Goal: Task Accomplishment & Management: Manage account settings

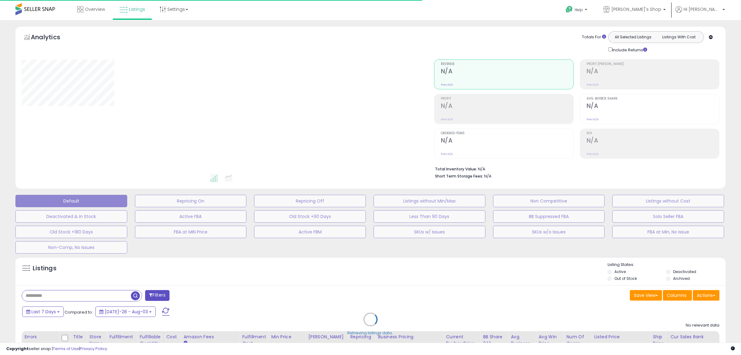
type input "**********"
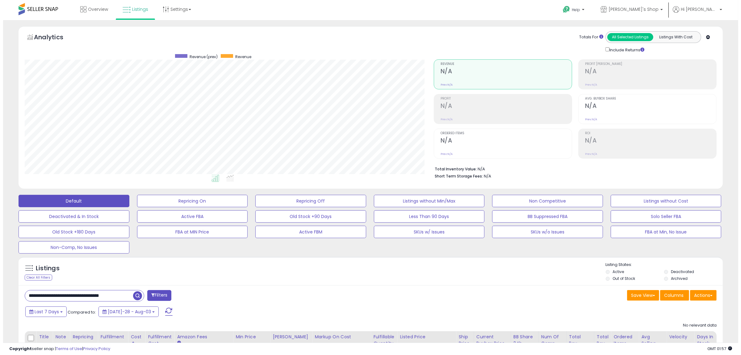
scroll to position [127, 409]
click at [245, 207] on button "Active FBM" at bounding box center [189, 201] width 111 height 12
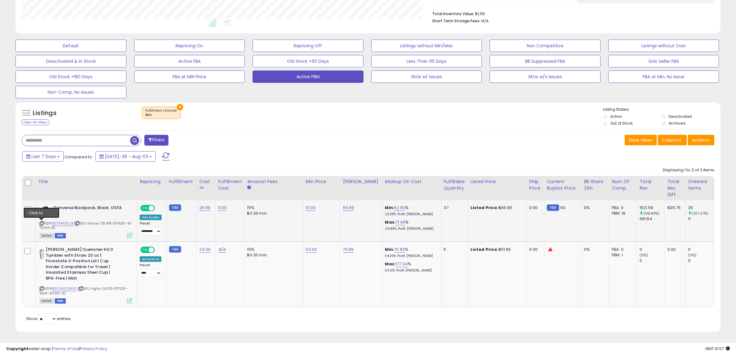
click at [42, 224] on icon at bounding box center [42, 223] width 4 height 3
click at [130, 237] on icon at bounding box center [129, 235] width 5 height 5
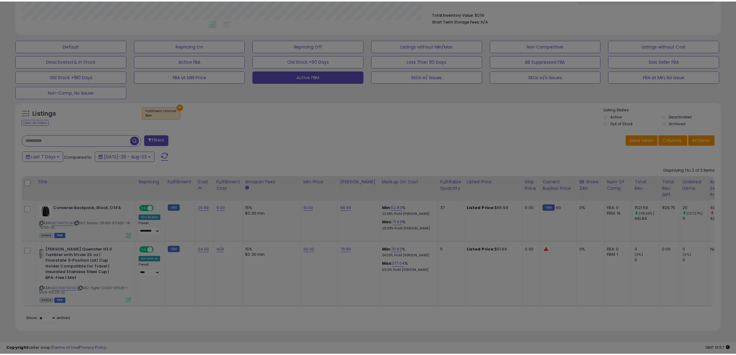
scroll to position [127, 412]
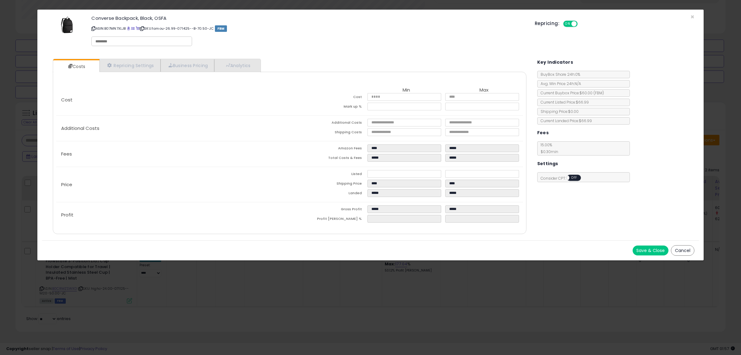
click at [684, 251] on button "Cancel" at bounding box center [682, 250] width 23 height 11
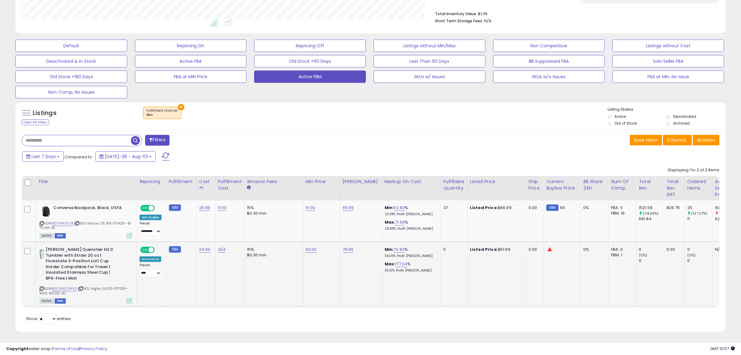
scroll to position [308812, 308529]
click at [128, 298] on icon at bounding box center [129, 300] width 5 height 5
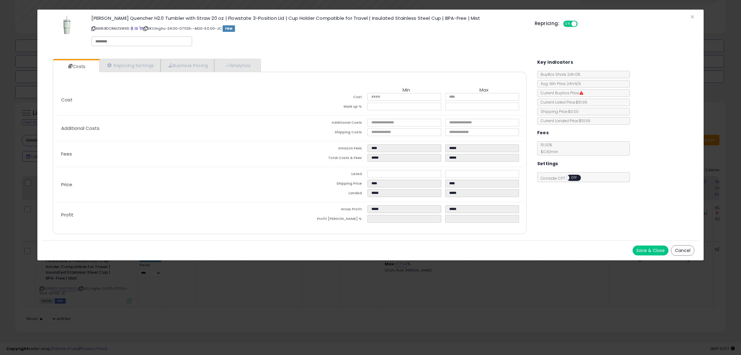
click at [240, 298] on div "× Close [PERSON_NAME] Quencher H2.0 Tumbler with Straw 20 oz | Flowstate 3-Posi…" at bounding box center [370, 177] width 741 height 355
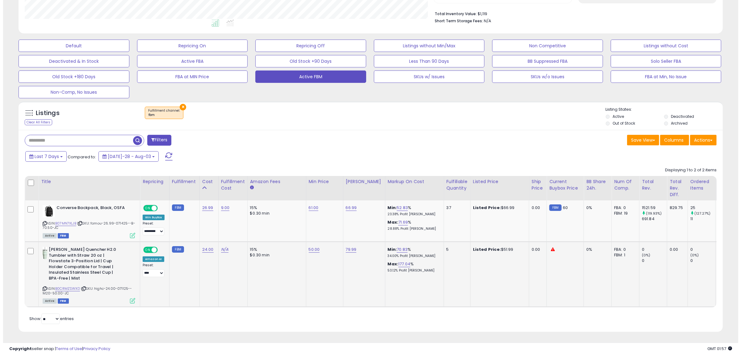
scroll to position [308812, 308529]
click at [43, 287] on icon at bounding box center [42, 288] width 4 height 3
click at [40, 287] on icon at bounding box center [42, 288] width 4 height 3
click at [130, 298] on icon at bounding box center [129, 300] width 5 height 5
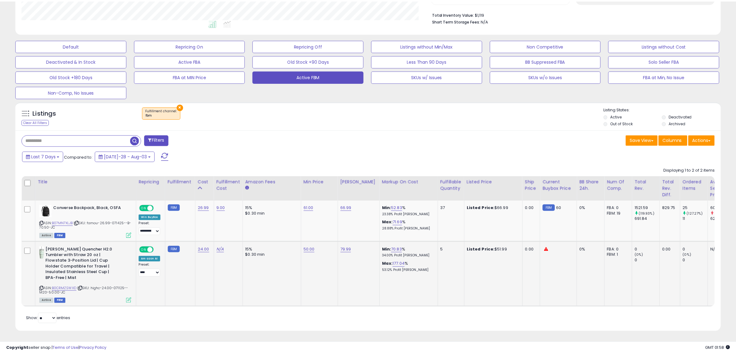
scroll to position [127, 412]
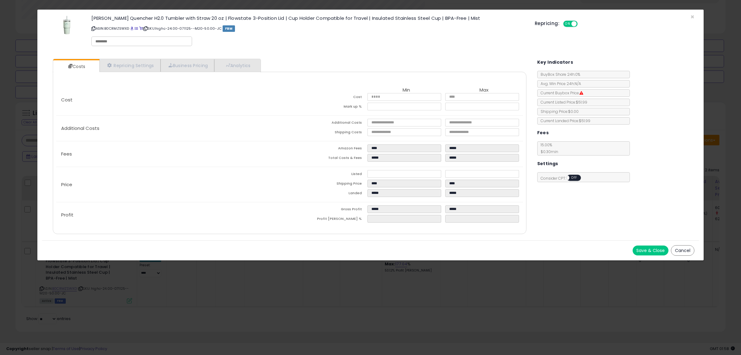
click at [146, 286] on div "× Close [PERSON_NAME] Quencher H2.0 Tumbler with Straw 20 oz | Flowstate 3-Posi…" at bounding box center [370, 177] width 741 height 355
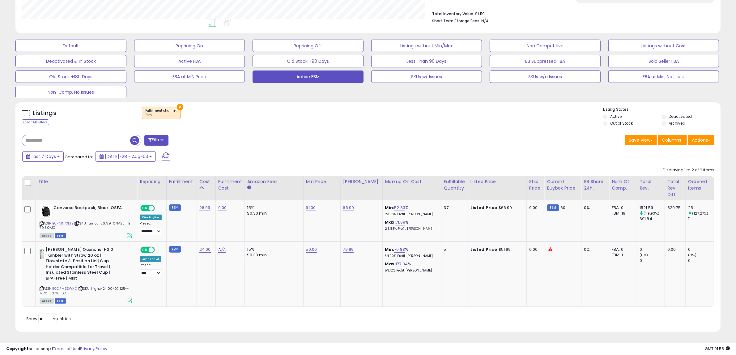
scroll to position [127, 409]
click at [130, 237] on icon at bounding box center [129, 235] width 5 height 5
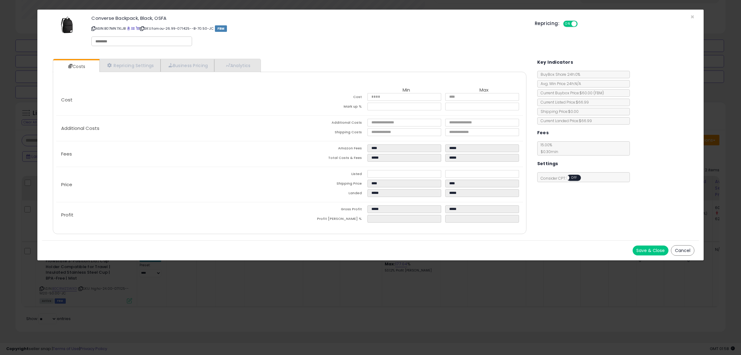
click at [179, 293] on div "× Close Converse Backpack, Black, OSFA ASIN: B07MN7XLJB | SKU: famou-26.99-0714…" at bounding box center [370, 177] width 741 height 355
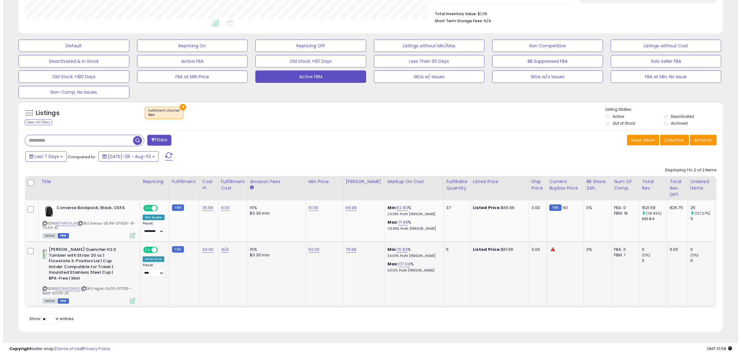
scroll to position [308812, 308529]
click at [129, 298] on icon at bounding box center [129, 300] width 5 height 5
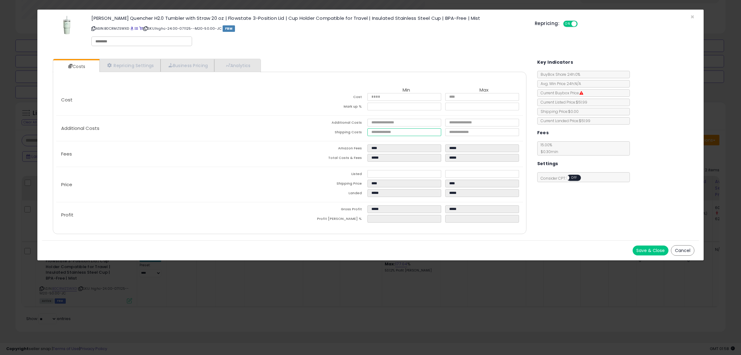
click at [380, 132] on input "number" at bounding box center [405, 132] width 74 height 8
type input "*"
type input "****"
type input "*****"
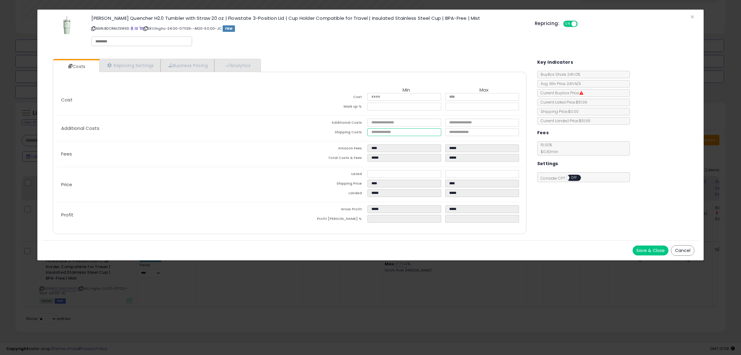
type input "*"
type input "*****"
type input "******"
type input "****"
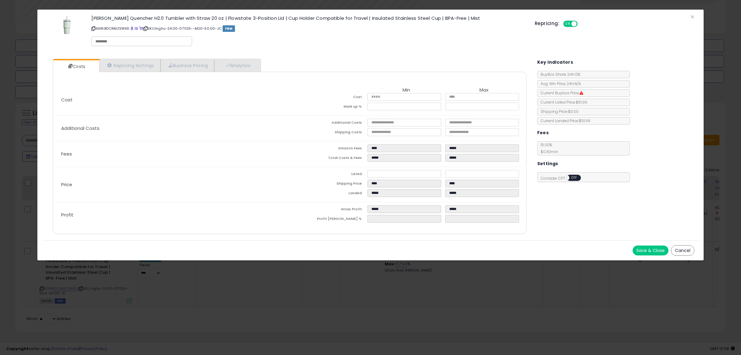
type input "*****"
click at [657, 251] on button "Save & Close" at bounding box center [651, 250] width 36 height 10
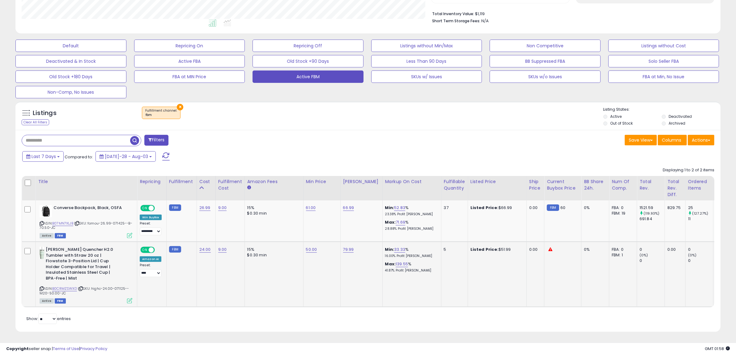
scroll to position [308812, 308529]
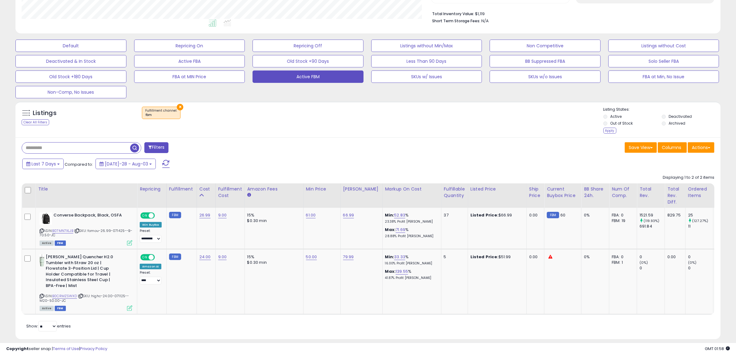
click at [613, 133] on div "Listing States: Active Deactivated Out of Stock Archived Apply" at bounding box center [661, 121] width 117 height 28
click at [608, 129] on div "Apply" at bounding box center [609, 131] width 13 height 6
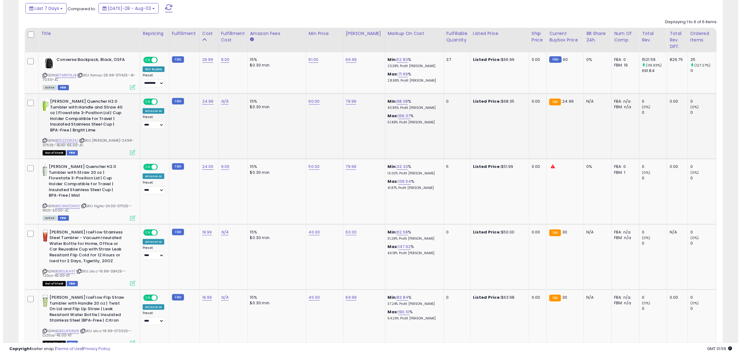
scroll to position [250, 0]
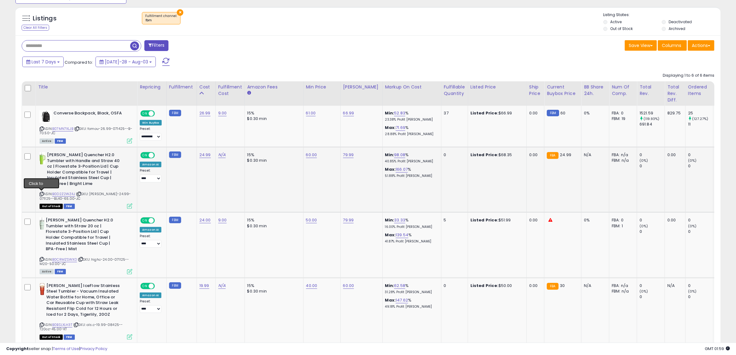
click at [41, 192] on icon at bounding box center [42, 193] width 4 height 3
click at [128, 205] on icon at bounding box center [129, 205] width 5 height 5
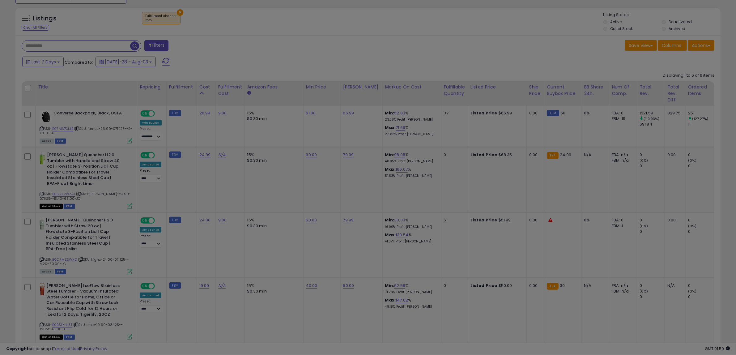
scroll to position [127, 412]
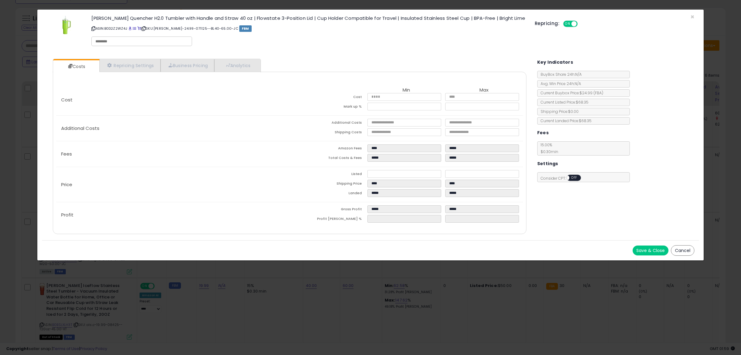
click at [686, 253] on button "Cancel" at bounding box center [682, 250] width 23 height 11
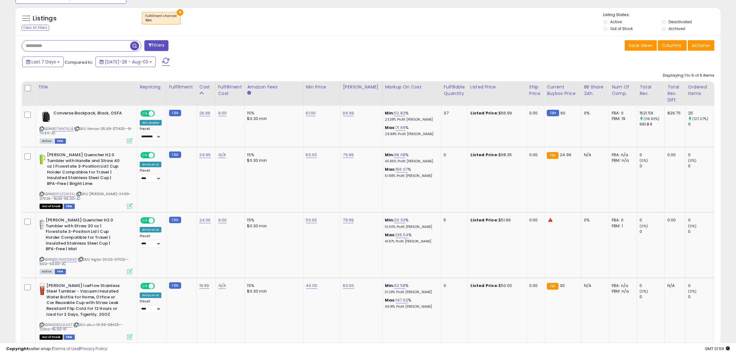
scroll to position [308812, 308529]
drag, startPoint x: 226, startPoint y: 151, endPoint x: 220, endPoint y: 155, distance: 7.1
click at [226, 151] on td "N/A" at bounding box center [229, 179] width 29 height 65
click at [220, 155] on link "N/A" at bounding box center [221, 155] width 7 height 6
click at [212, 141] on input "text" at bounding box center [202, 138] width 55 height 9
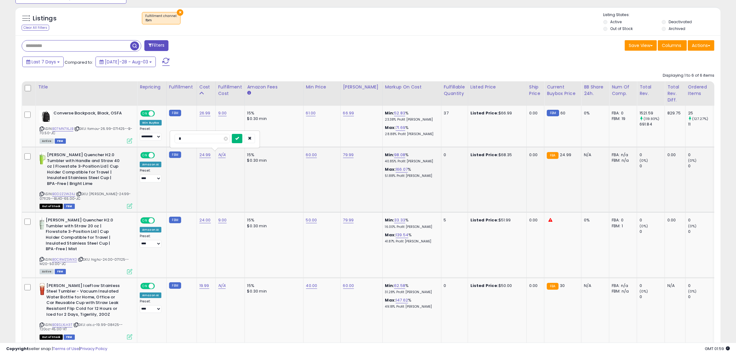
type input "*"
drag, startPoint x: 252, startPoint y: 139, endPoint x: 252, endPoint y: 142, distance: 3.4
click at [242, 140] on button "submit" at bounding box center [237, 138] width 11 height 9
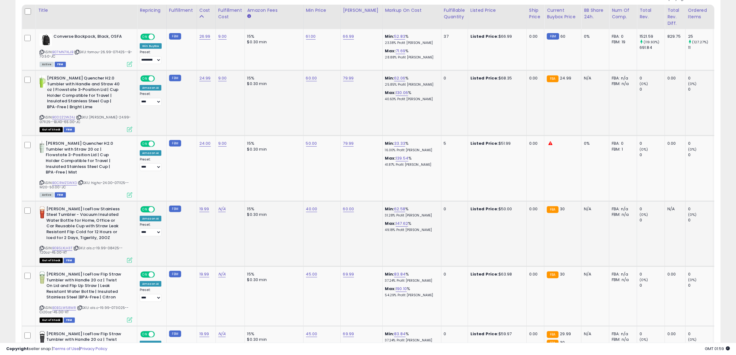
scroll to position [327, 0]
click at [41, 246] on icon at bounding box center [42, 247] width 4 height 3
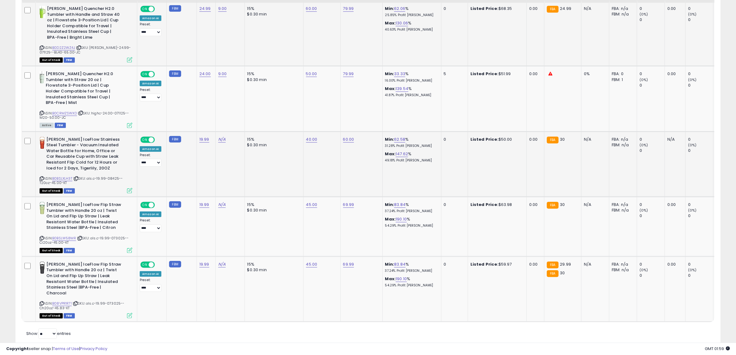
scroll to position [404, 0]
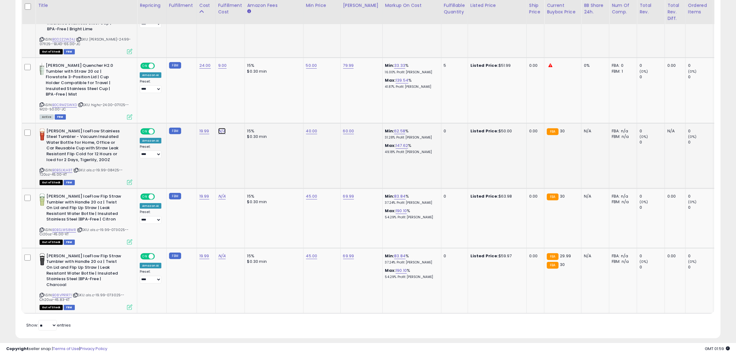
click at [224, 128] on link "N/A" at bounding box center [221, 131] width 7 height 6
type input "*"
click button "submit" at bounding box center [237, 108] width 11 height 9
click at [41, 228] on icon at bounding box center [42, 229] width 4 height 3
click at [218, 193] on link "N/A" at bounding box center [221, 196] width 7 height 6
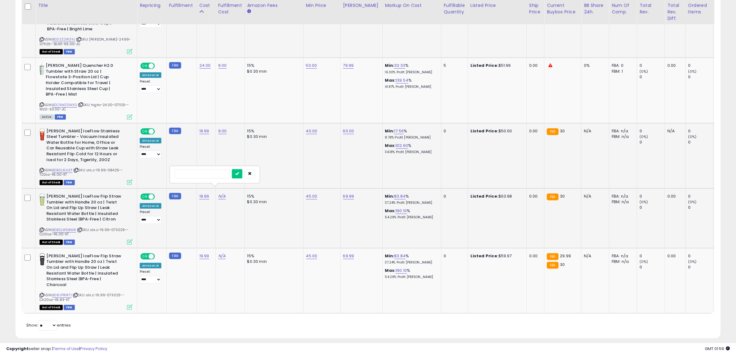
type input "*"
click button "submit" at bounding box center [237, 173] width 11 height 9
click at [223, 253] on link "N/A" at bounding box center [221, 256] width 7 height 6
type input "*"
click button "submit" at bounding box center [237, 232] width 11 height 9
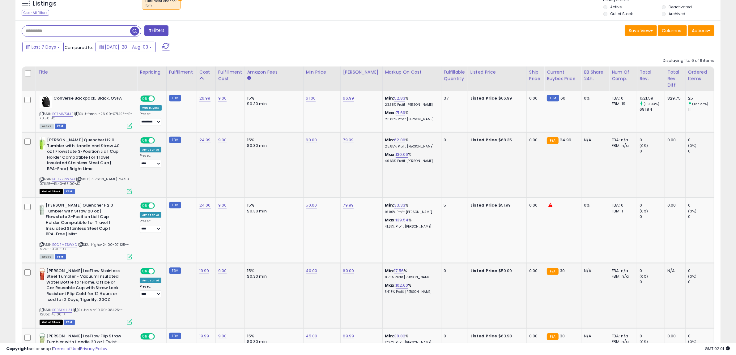
scroll to position [172, 0]
